Goal: Task Accomplishment & Management: Use online tool/utility

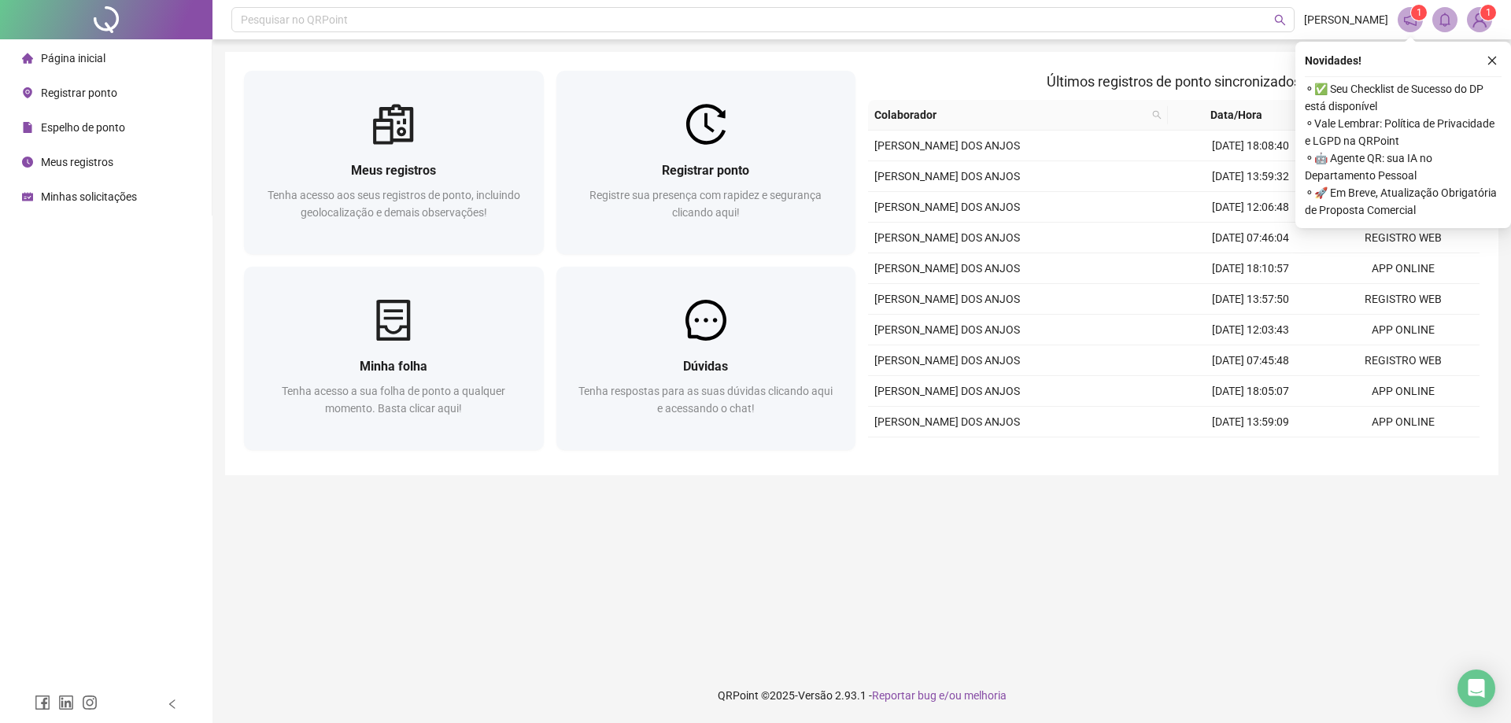
click at [619, 648] on main "Meus registros Tenha acesso aos seus registros [PERSON_NAME], incluindo geoloca…" at bounding box center [862, 354] width 1274 height 604
click at [687, 629] on main "Meus registros Tenha acesso aos seus registros [PERSON_NAME], incluindo geoloca…" at bounding box center [862, 354] width 1274 height 604
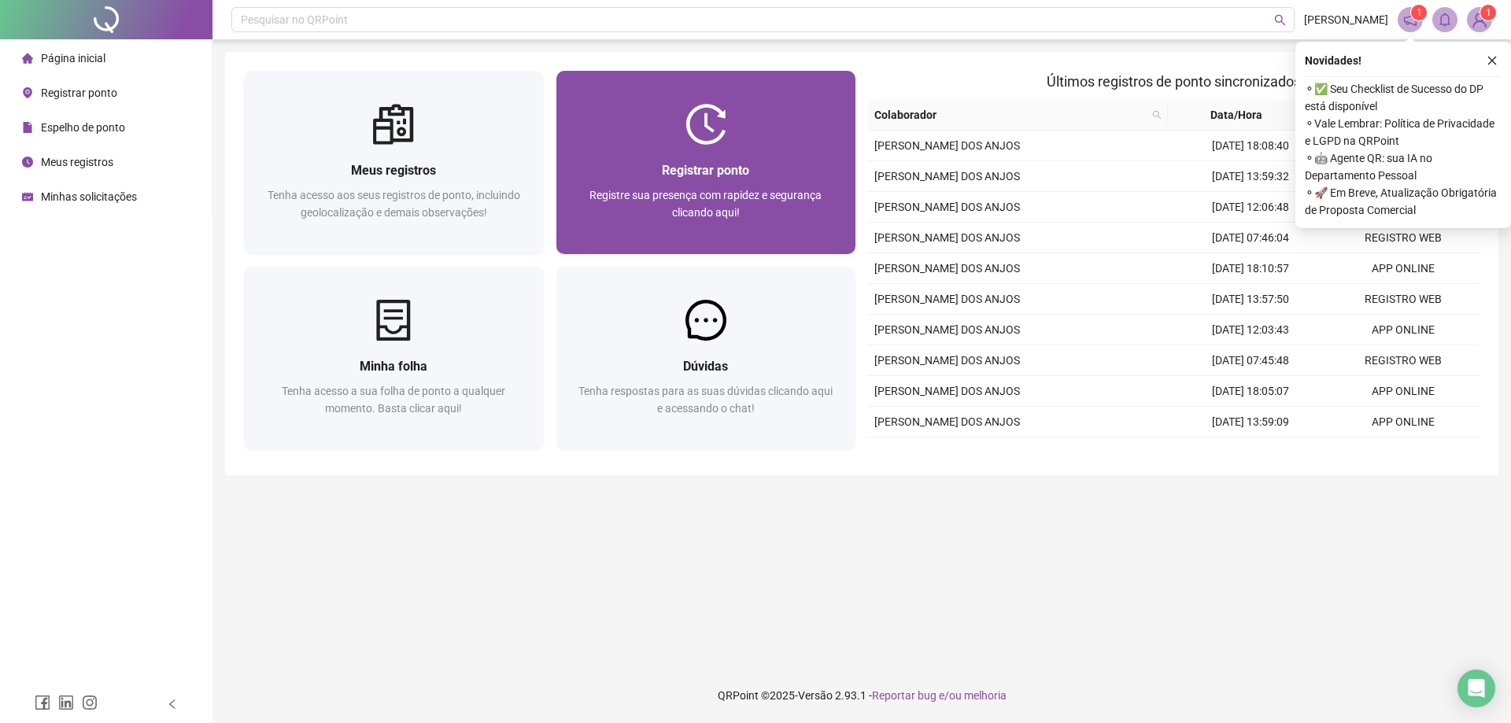
click at [718, 173] on span "Registrar ponto" at bounding box center [705, 170] width 87 height 15
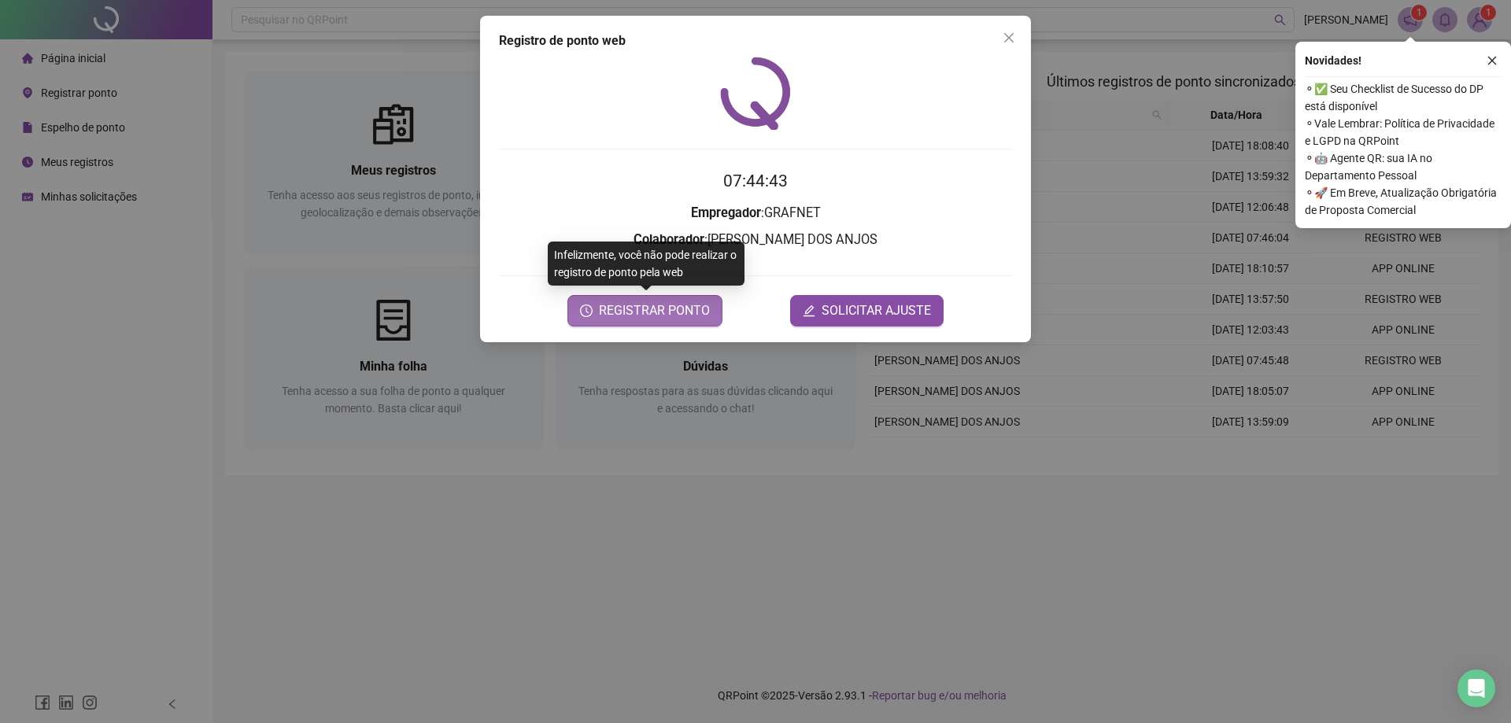
click at [683, 316] on span "REGISTRAR PONTO" at bounding box center [654, 310] width 111 height 19
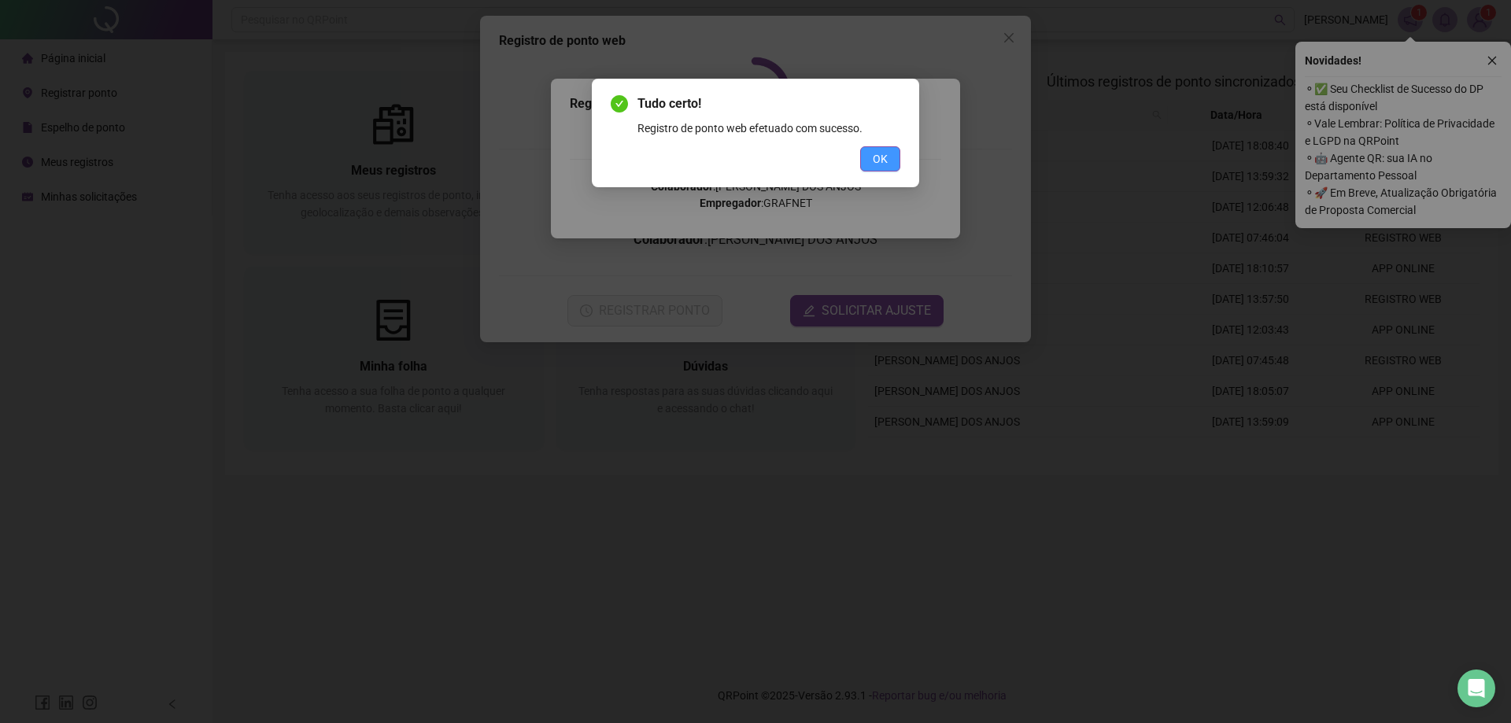
click at [883, 165] on span "OK" at bounding box center [880, 158] width 15 height 17
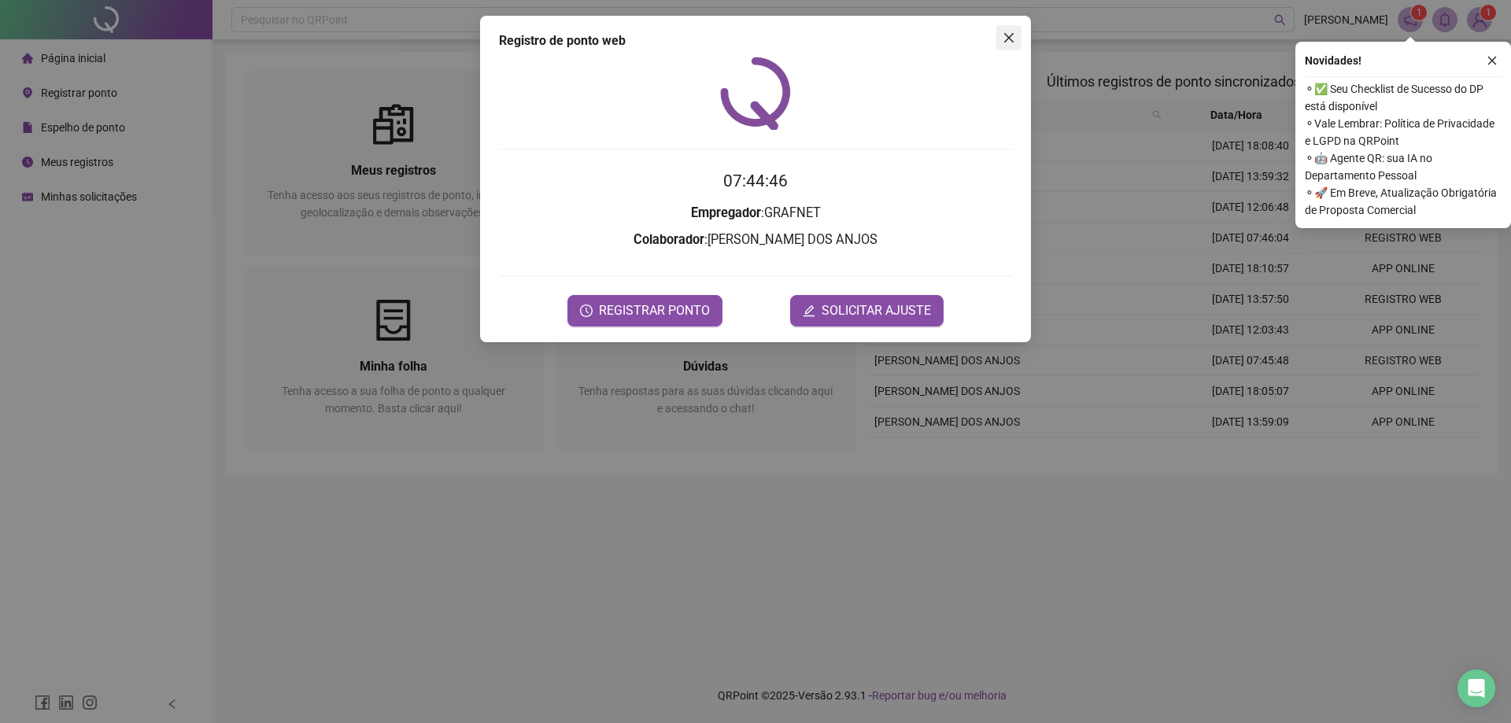
click at [1015, 39] on icon "close" at bounding box center [1009, 37] width 13 height 13
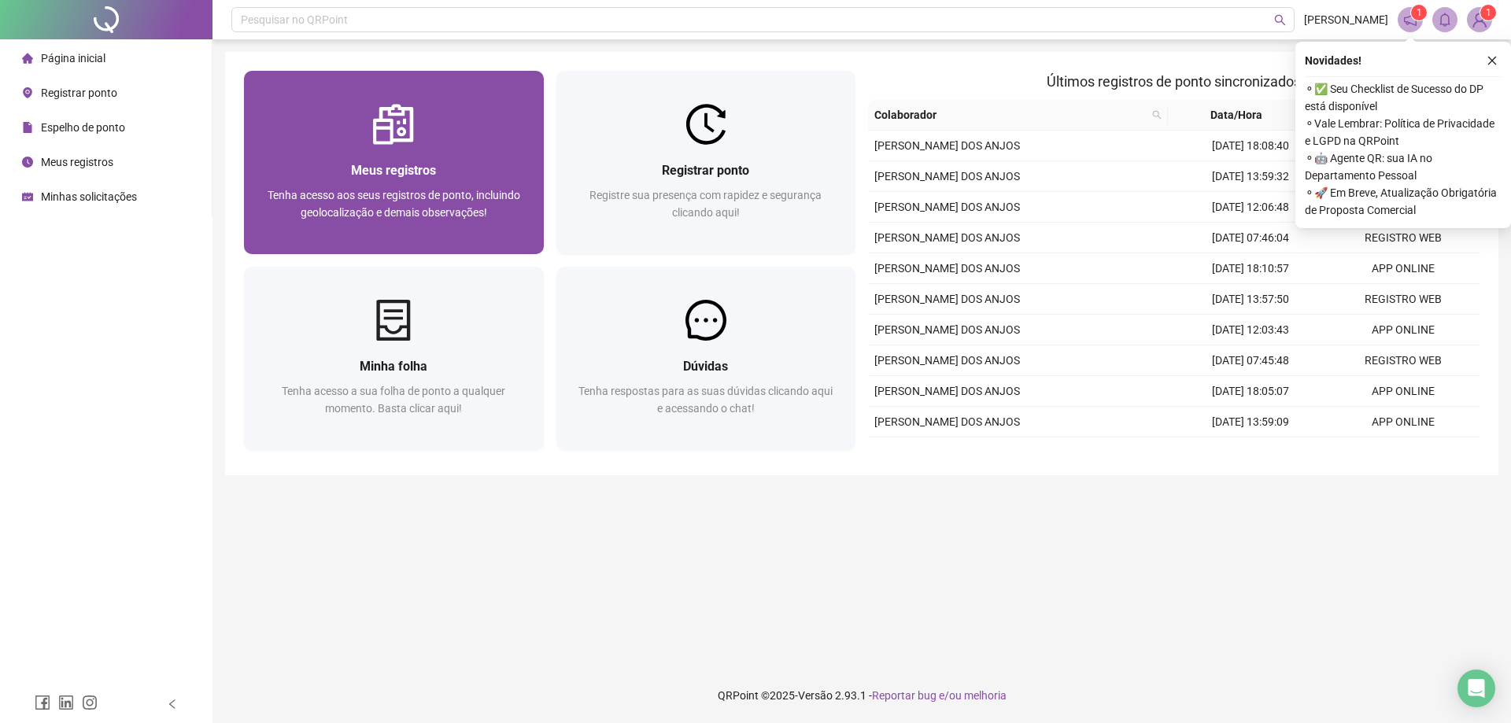
click at [449, 176] on div "Meus registros" at bounding box center [394, 171] width 262 height 20
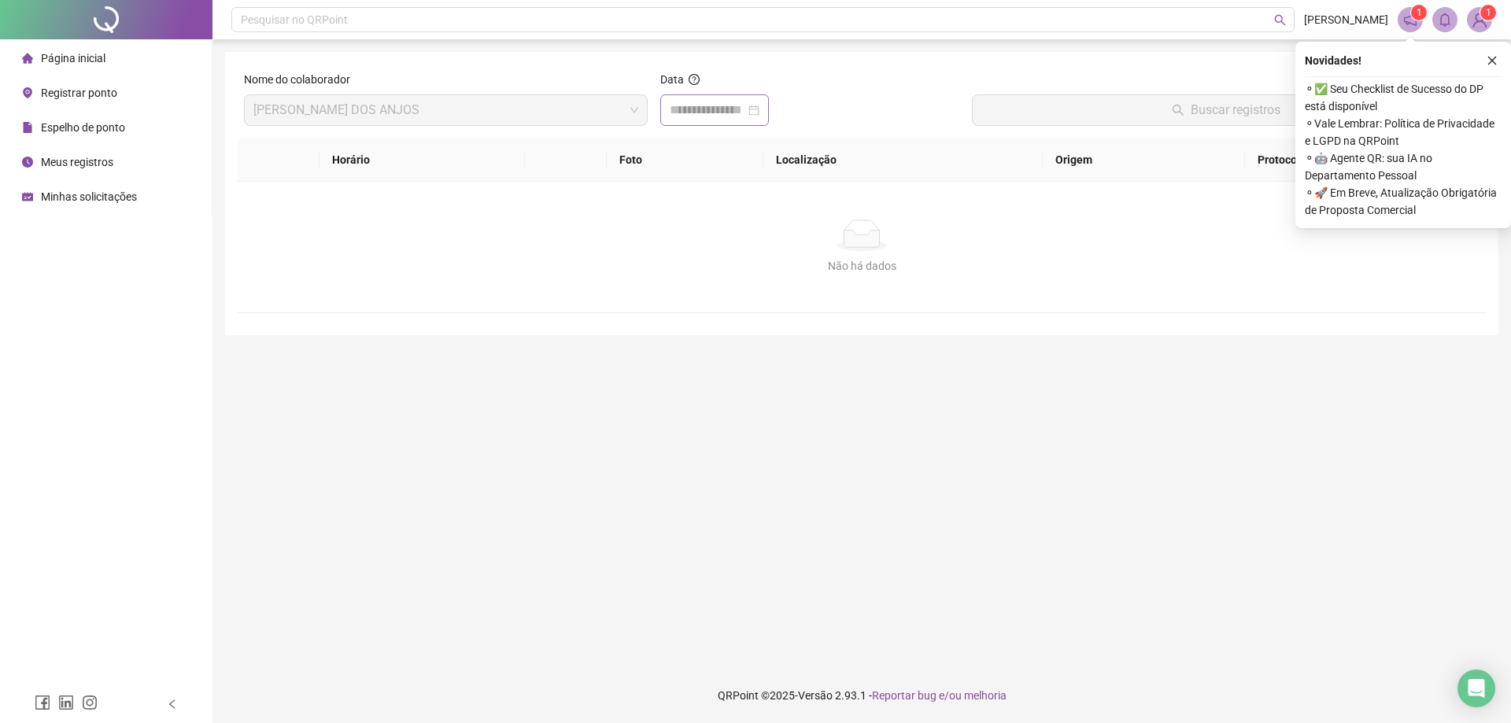
click at [760, 116] on div at bounding box center [715, 110] width 90 height 19
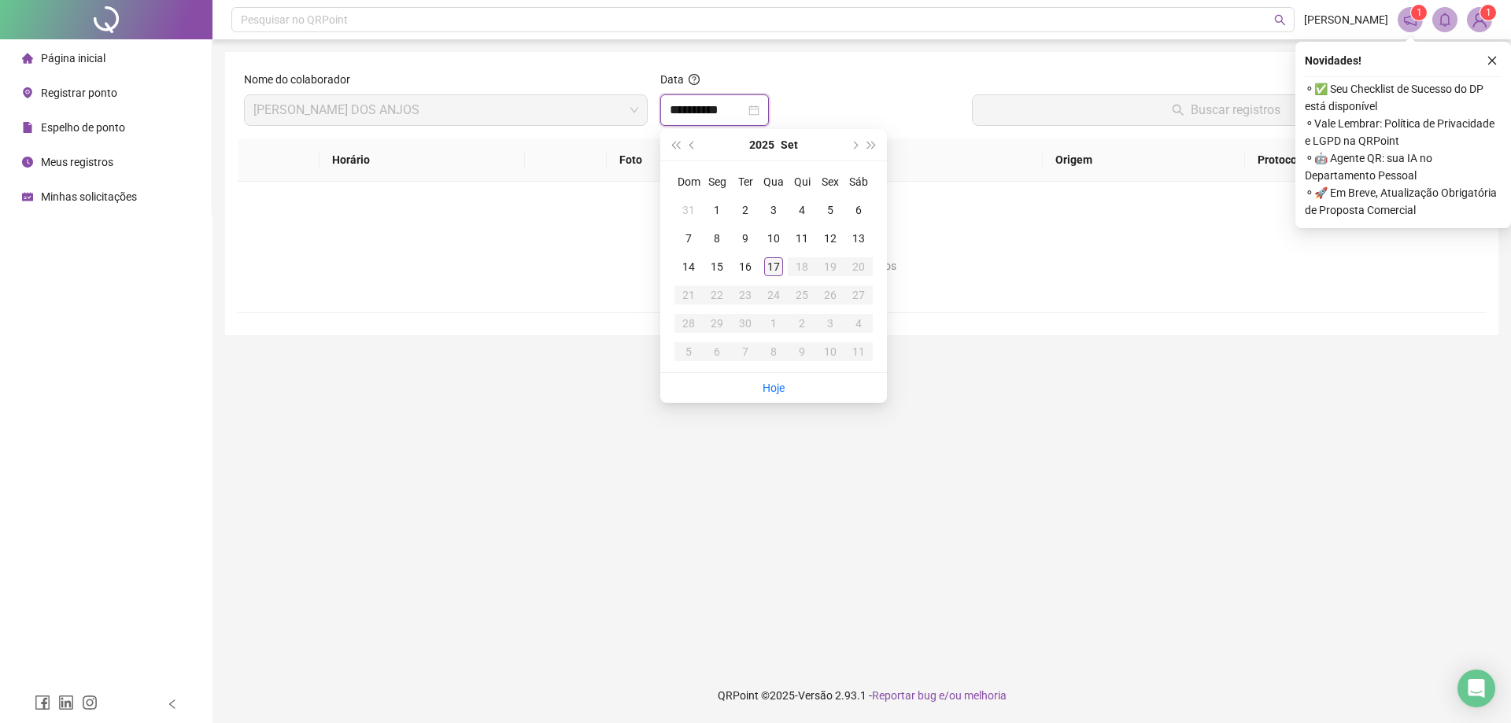
type input "**********"
click at [778, 268] on div "17" at bounding box center [773, 266] width 19 height 19
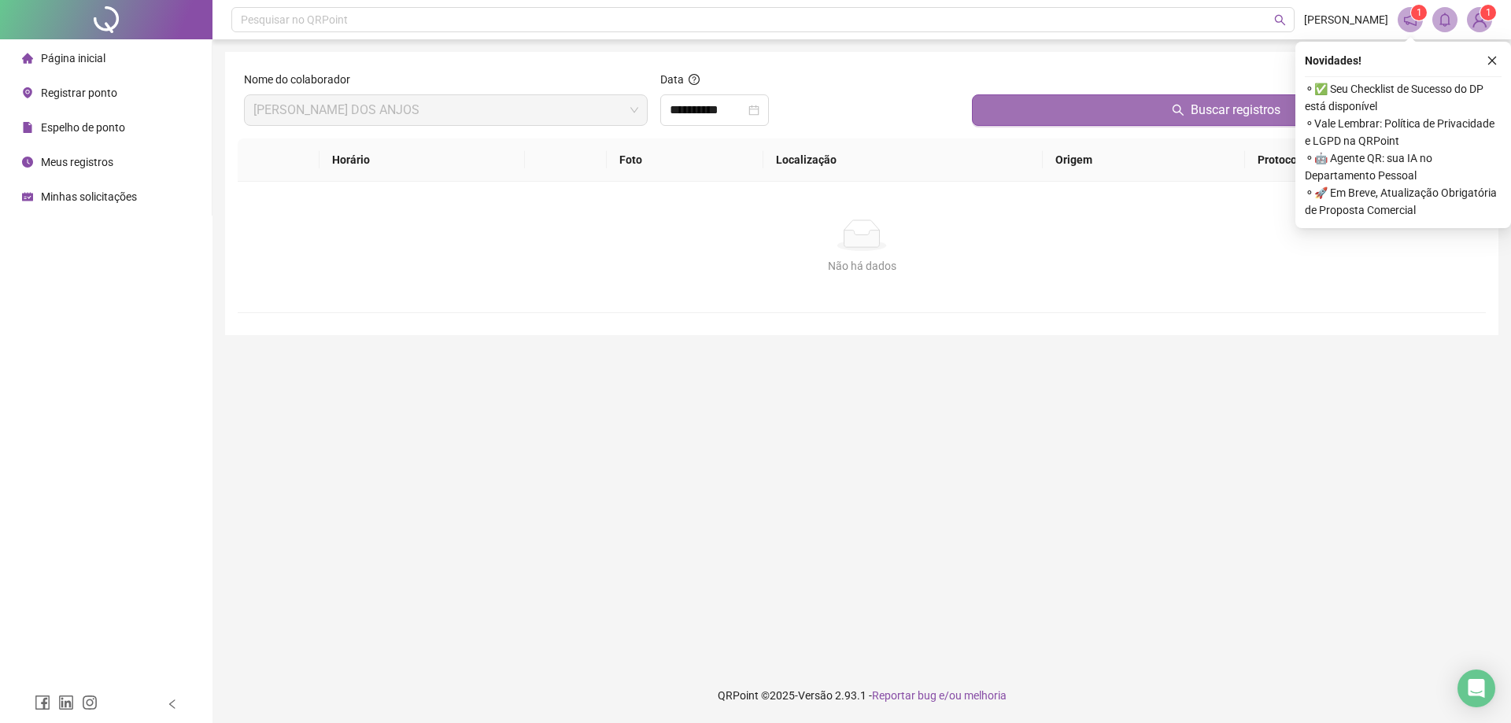
click at [1085, 113] on button "Buscar registros" at bounding box center [1226, 109] width 508 height 31
